Goal: Information Seeking & Learning: Learn about a topic

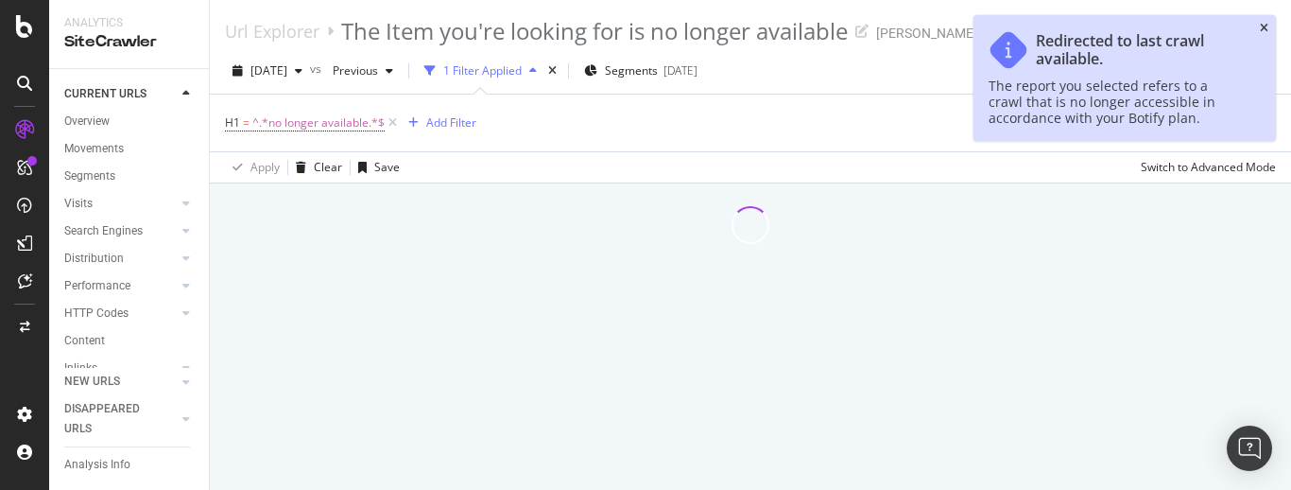
click at [1264, 26] on icon "close toast" at bounding box center [1264, 28] width 9 height 11
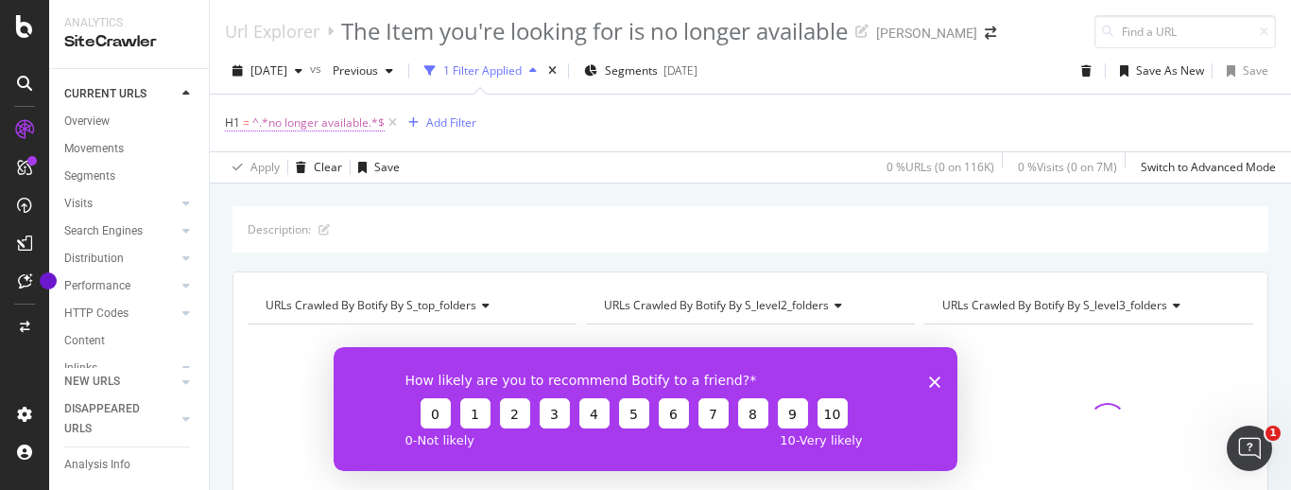
click at [284, 118] on span "^.*no longer available.*$" at bounding box center [318, 123] width 132 height 26
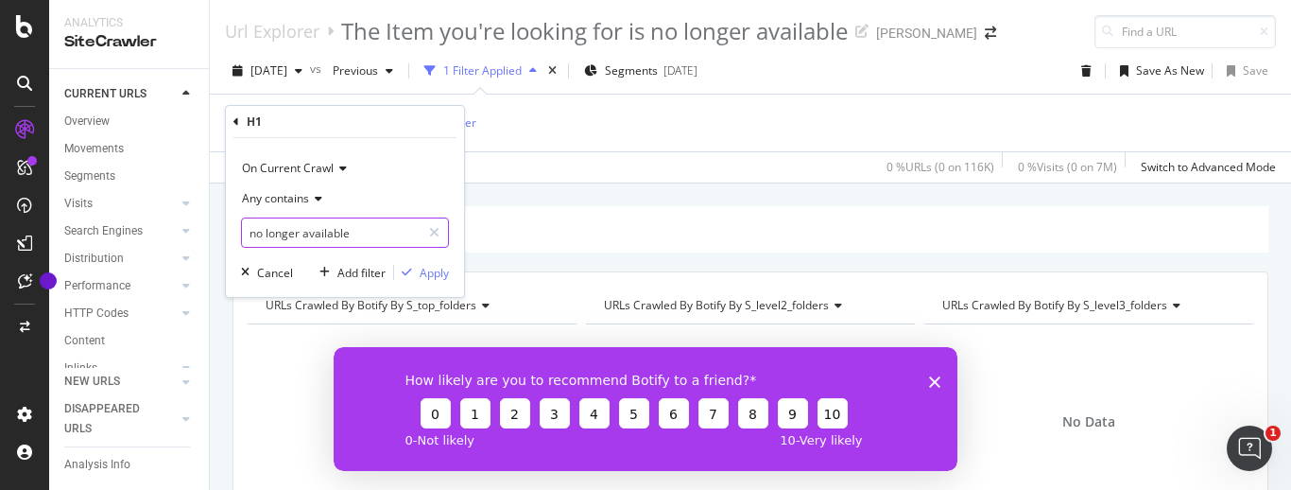
drag, startPoint x: 348, startPoint y: 231, endPoint x: 359, endPoint y: 236, distance: 12.7
click at [359, 236] on input "no longer available" at bounding box center [331, 232] width 179 height 30
click at [235, 120] on icon at bounding box center [236, 121] width 6 height 11
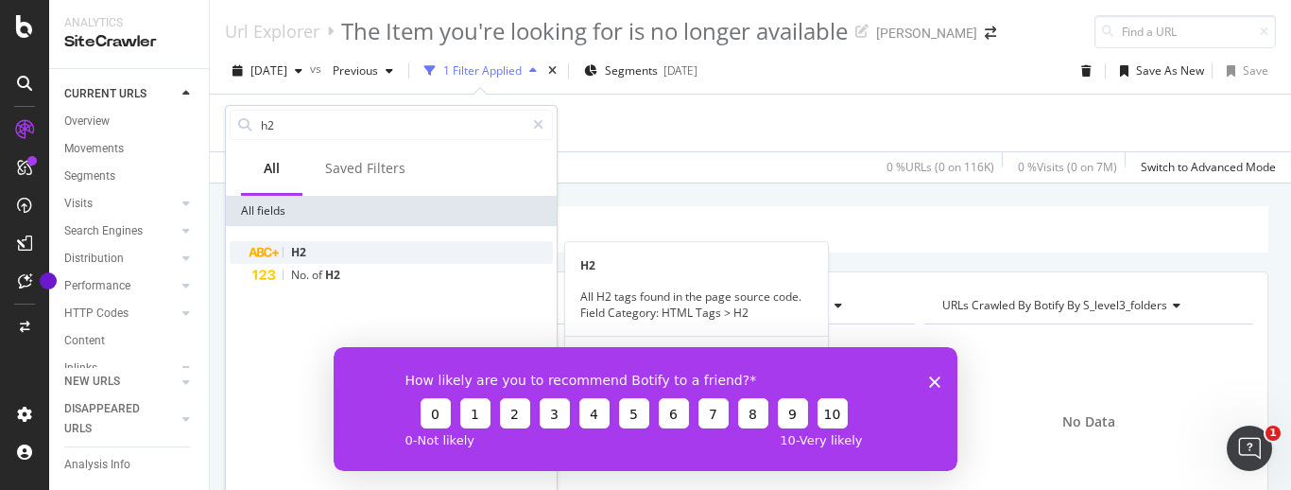
type input "h2"
click at [297, 247] on span "H2" at bounding box center [298, 252] width 15 height 16
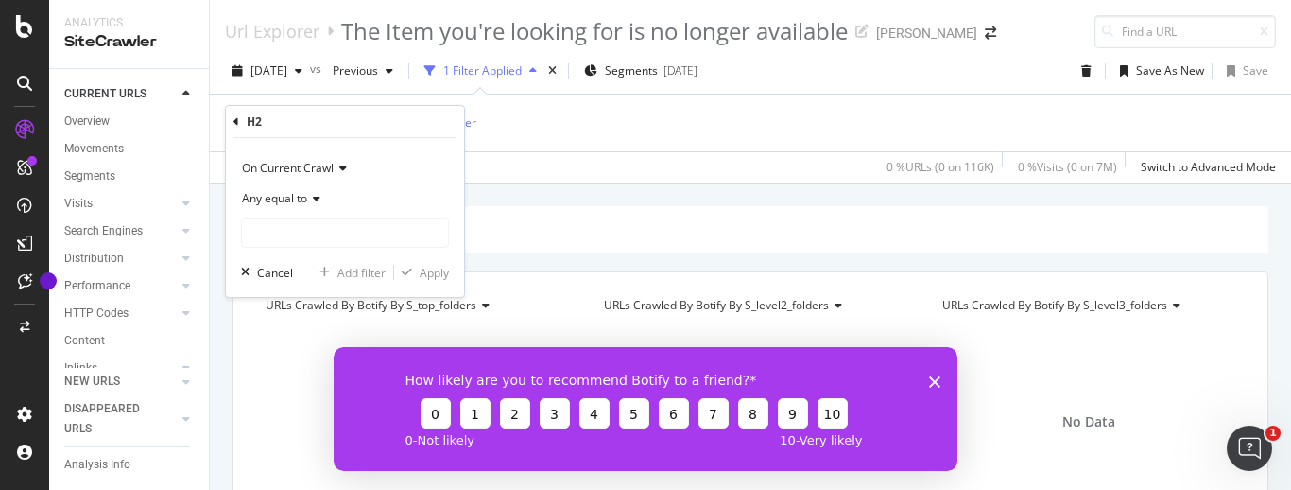
click at [319, 202] on icon at bounding box center [313, 198] width 13 height 11
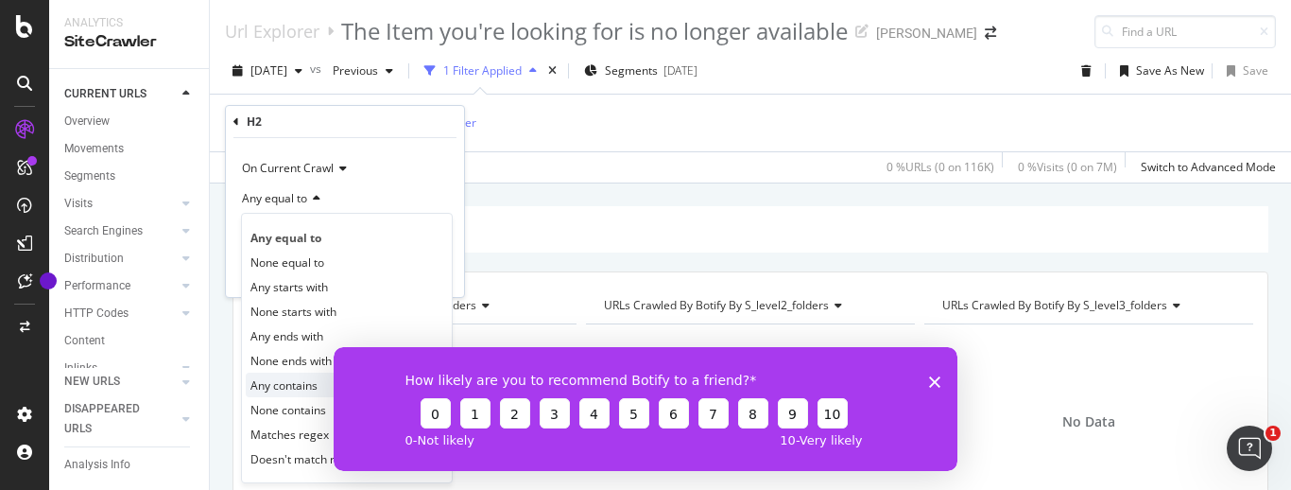
click at [279, 384] on span "Any contains" at bounding box center [283, 385] width 67 height 16
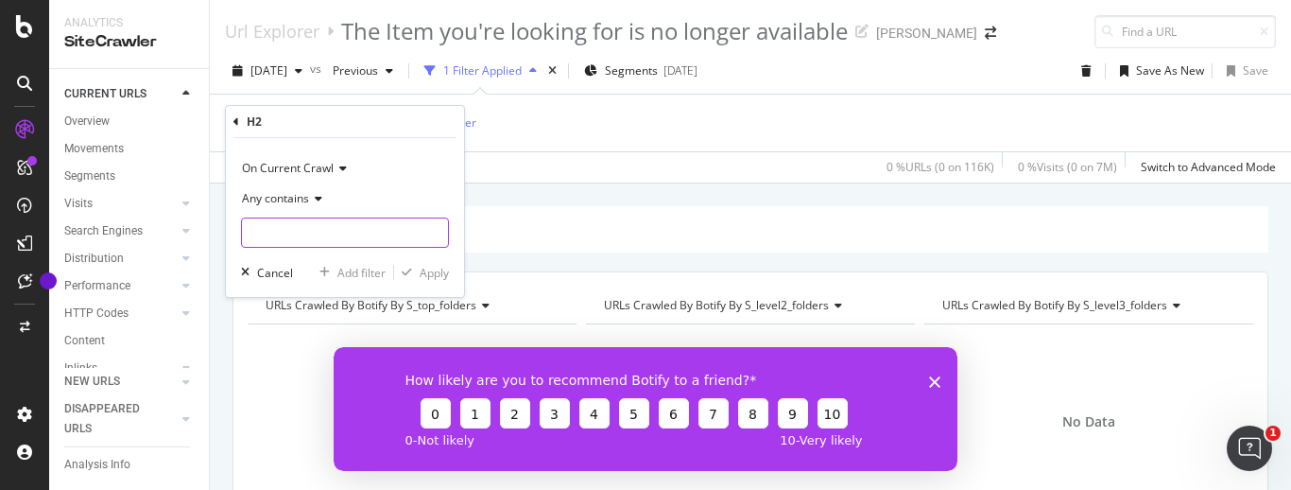
click at [293, 235] on input "text" at bounding box center [345, 232] width 206 height 30
paste input "no longer available"
type input "no longer available"
click at [423, 269] on div "Apply" at bounding box center [434, 273] width 29 height 16
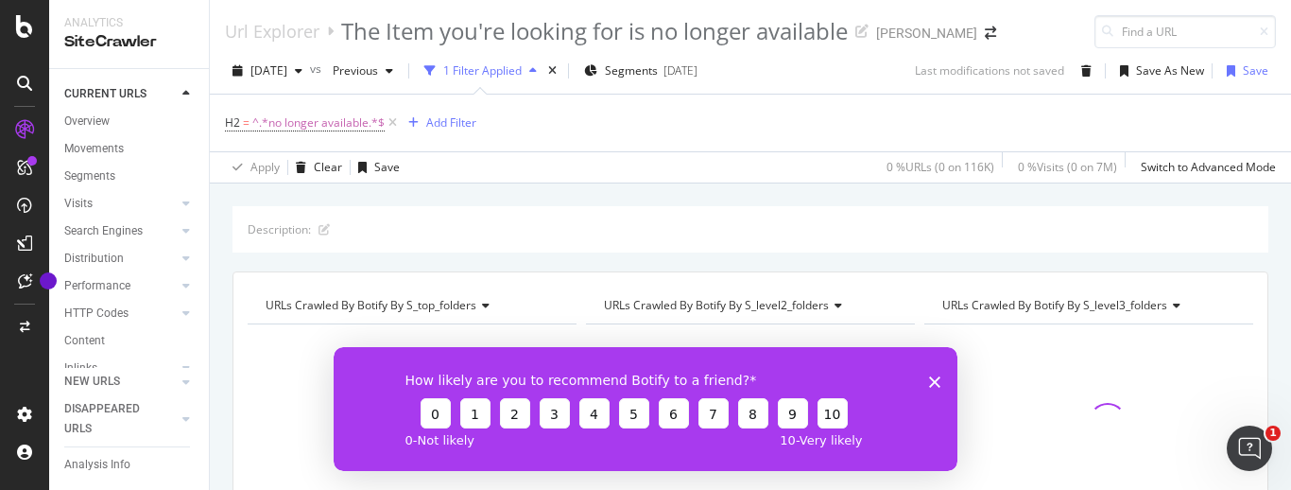
click at [930, 382] on icon "Close survey" at bounding box center [934, 380] width 11 height 11
